Goal: Information Seeking & Learning: Learn about a topic

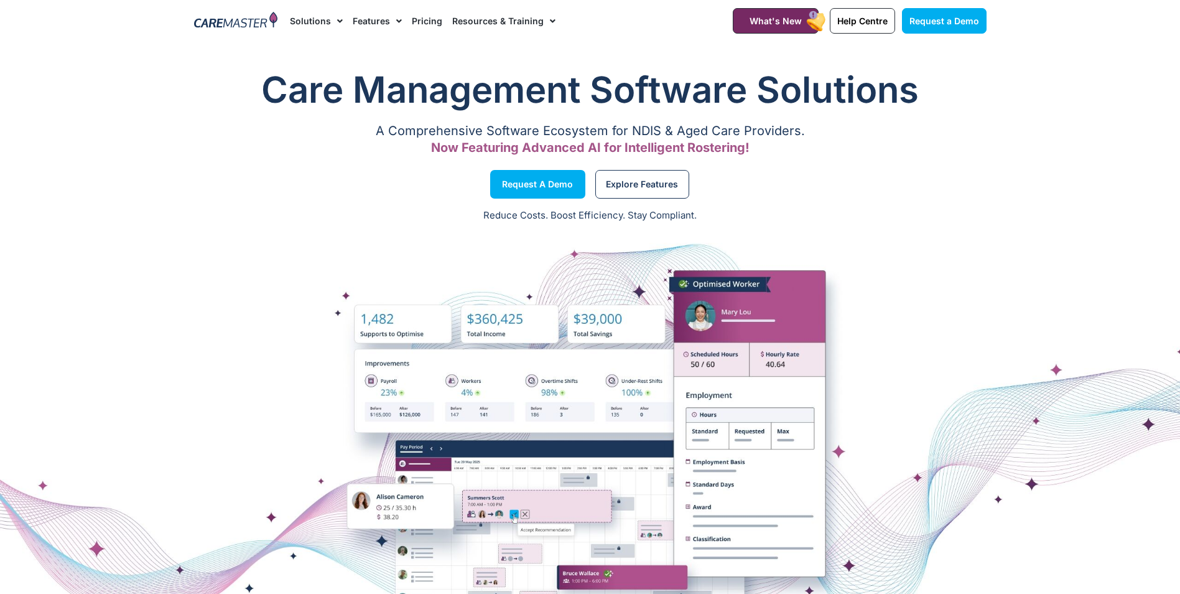
click at [429, 19] on link "Pricing" at bounding box center [427, 21] width 30 height 42
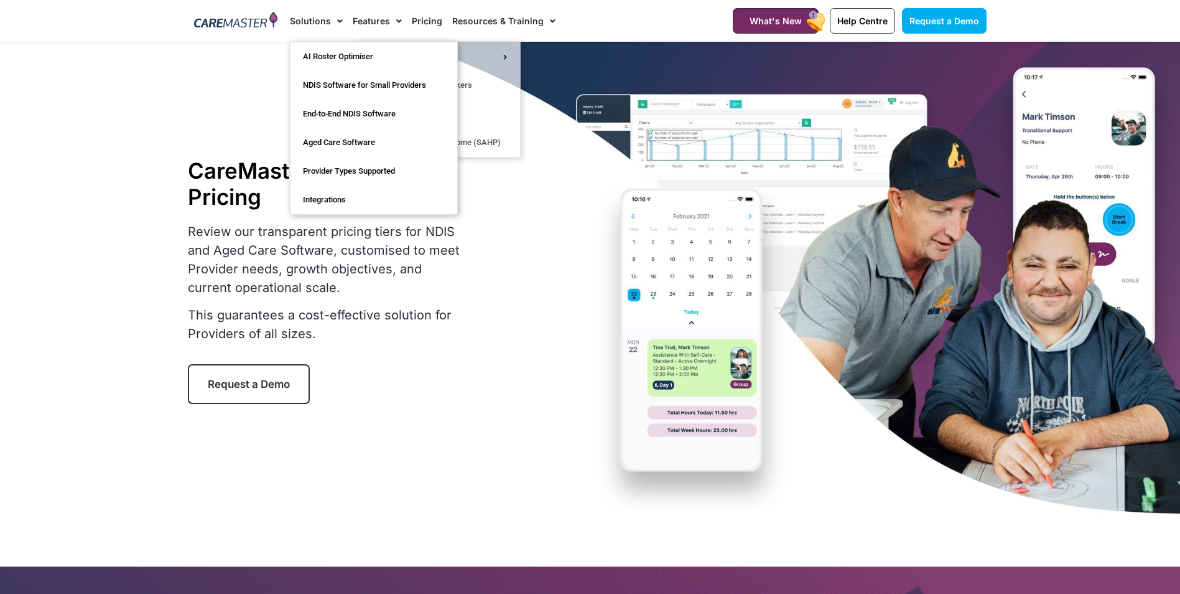
click at [295, 16] on link "Solutions" at bounding box center [316, 21] width 53 height 42
